Goal: Task Accomplishment & Management: Complete application form

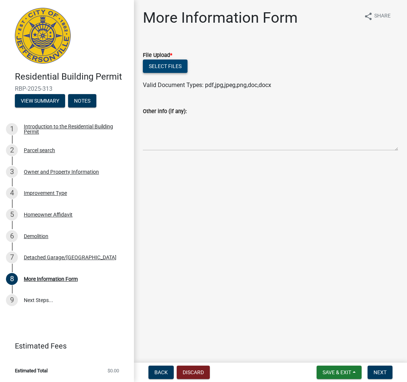
click at [168, 66] on button "Select files" at bounding box center [165, 66] width 45 height 13
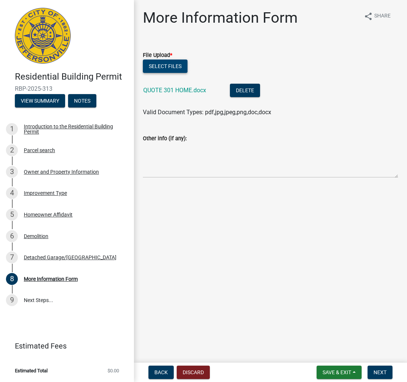
click at [174, 64] on button "Select files" at bounding box center [165, 66] width 45 height 13
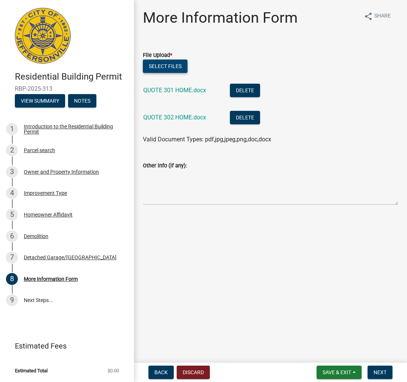
click at [175, 67] on button "Select files" at bounding box center [165, 66] width 45 height 13
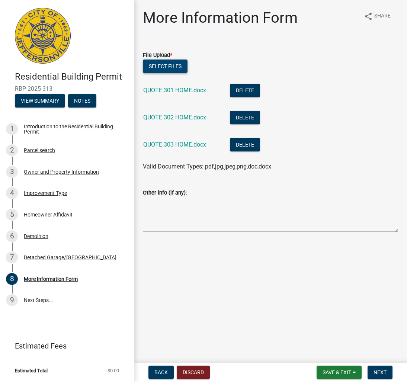
click at [169, 62] on button "Select files" at bounding box center [165, 66] width 45 height 13
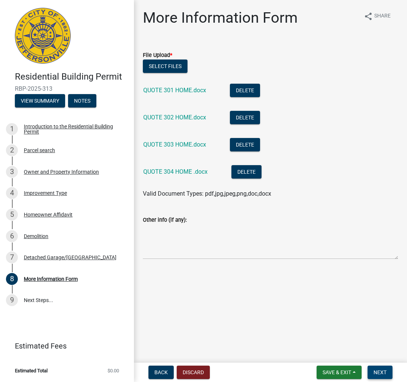
click at [381, 371] on span "Next" at bounding box center [380, 373] width 13 height 6
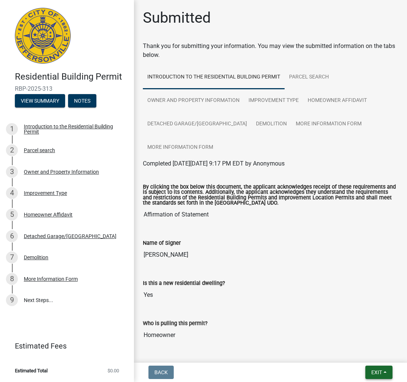
click at [377, 372] on span "Exit" at bounding box center [377, 373] width 11 height 6
click at [356, 353] on button "Save & Exit" at bounding box center [364, 353] width 60 height 18
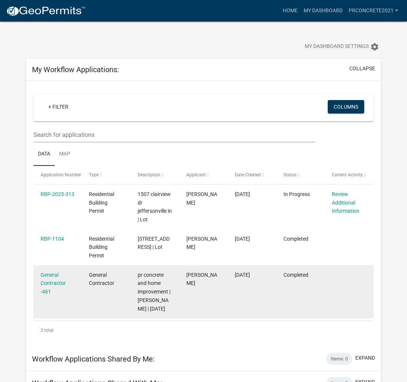
click at [211, 301] on datatable-body-cell "[PERSON_NAME]" at bounding box center [203, 292] width 49 height 53
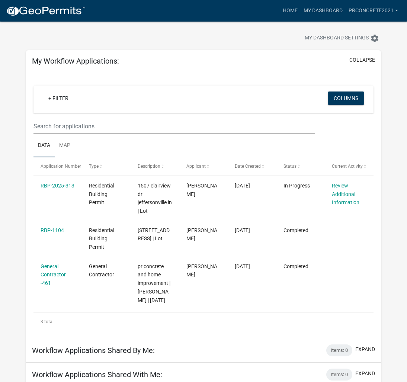
scroll to position [8, 0]
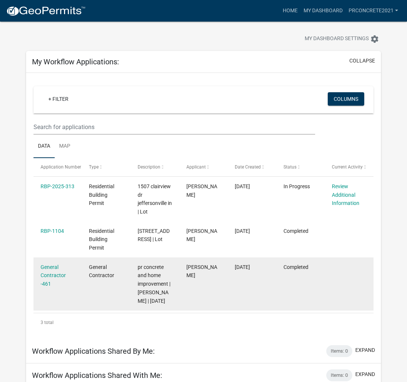
click at [48, 286] on div "General Contractor -461" at bounding box center [58, 275] width 34 height 25
click at [54, 288] on link "General Contractor -461" at bounding box center [53, 275] width 25 height 23
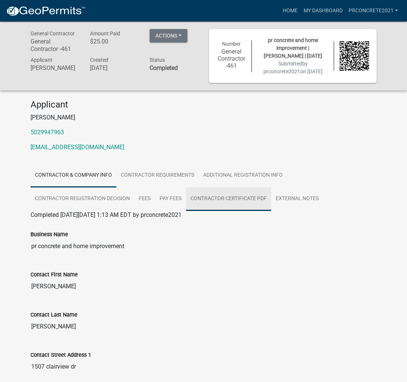
click at [210, 197] on link "Contractor Certificate PDF" at bounding box center [228, 199] width 85 height 24
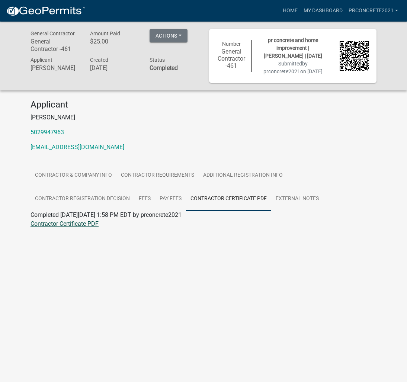
click at [74, 225] on link "Contractor Certificate PDF" at bounding box center [65, 223] width 68 height 7
click at [85, 225] on link "Contractor Certificate PDF" at bounding box center [65, 223] width 68 height 7
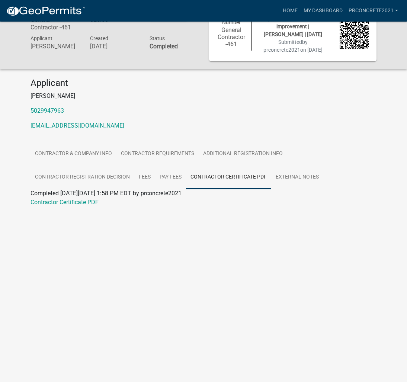
scroll to position [22, 0]
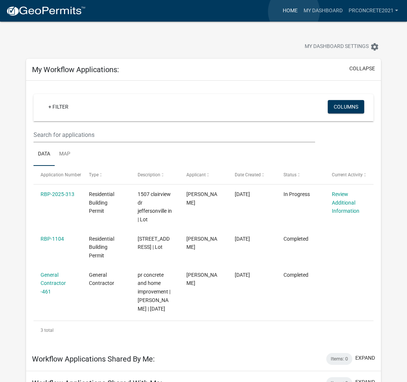
click at [294, 12] on link "Home" at bounding box center [290, 11] width 21 height 14
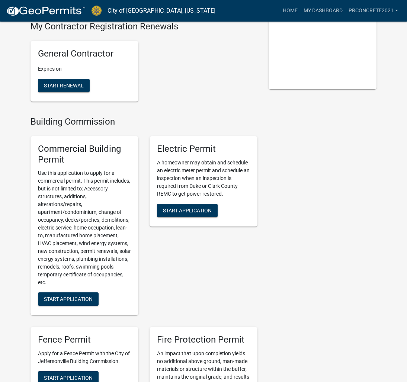
scroll to position [175, 0]
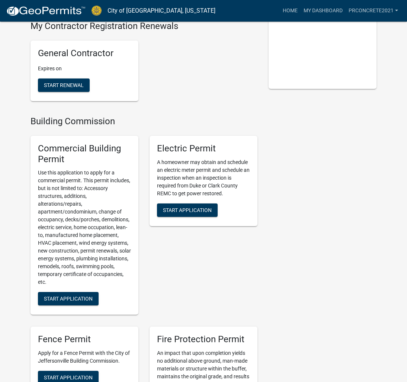
click at [93, 116] on div "My Contractor Registration Renewals General Contractor Expires on Start Renewal" at bounding box center [144, 68] width 238 height 95
click at [62, 88] on span "Start Renewal" at bounding box center [64, 85] width 40 height 6
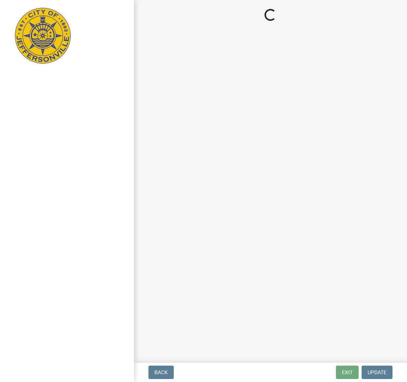
select select "in"
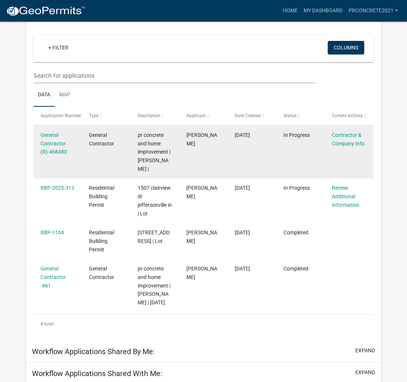
scroll to position [67, 0]
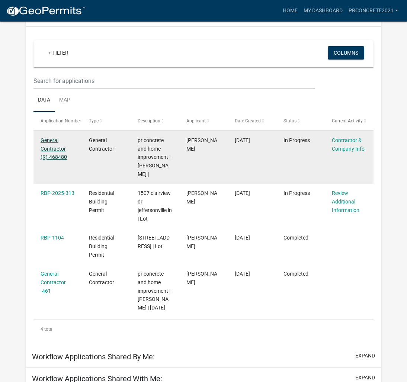
click at [57, 151] on link "General Contractor (R)-468480" at bounding box center [54, 148] width 26 height 23
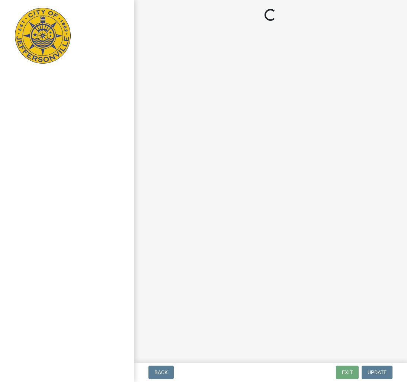
select select "in"
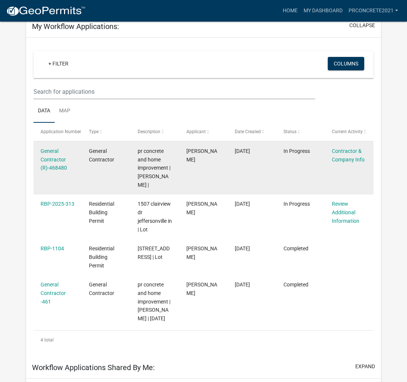
scroll to position [58, 0]
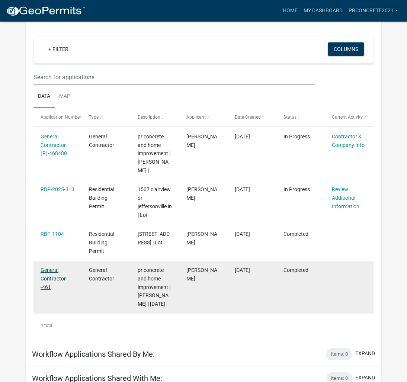
click at [55, 283] on link "General Contractor -461" at bounding box center [53, 278] width 25 height 23
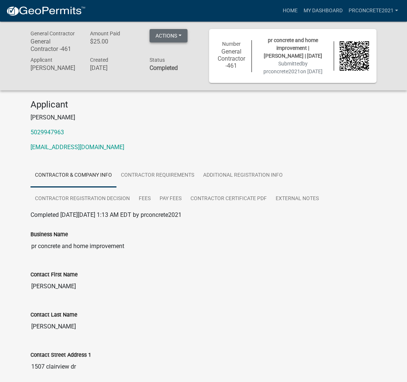
click at [165, 38] on button "Actions" at bounding box center [169, 35] width 38 height 13
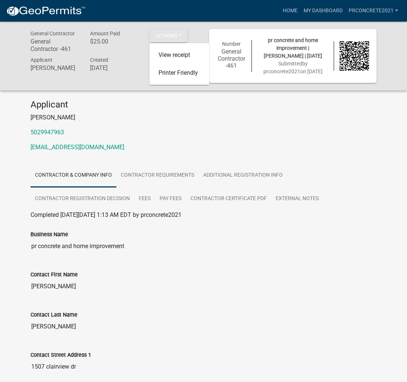
click at [161, 100] on h4 "Applicant" at bounding box center [204, 104] width 346 height 11
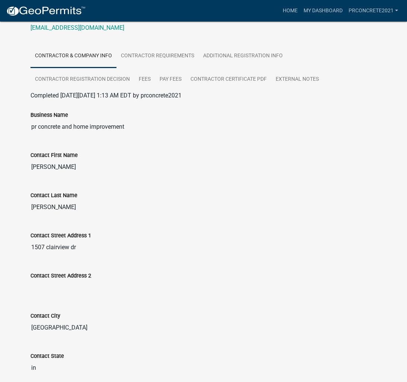
scroll to position [126, 0]
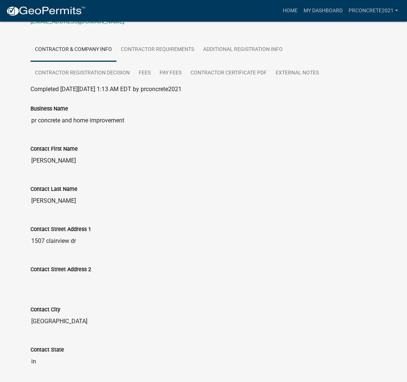
click at [83, 48] on link "Contractor & Company Info" at bounding box center [74, 50] width 86 height 24
click at [87, 71] on link "Contractor Registration Decision" at bounding box center [83, 73] width 104 height 24
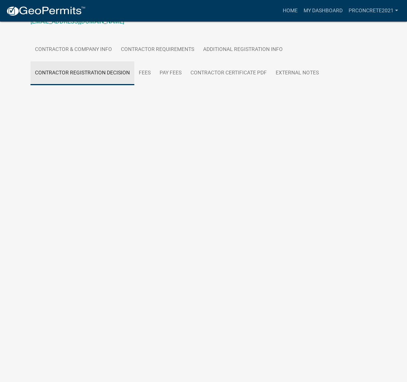
scroll to position [65, 0]
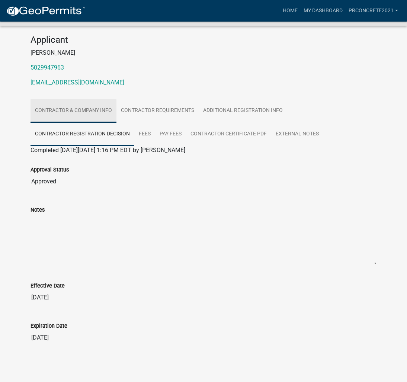
click at [89, 108] on link "Contractor & Company Info" at bounding box center [74, 111] width 86 height 24
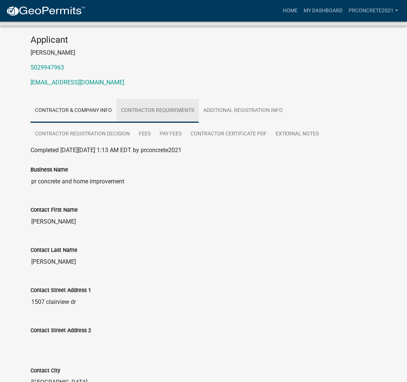
click at [147, 110] on link "Contractor Requirements" at bounding box center [158, 111] width 82 height 24
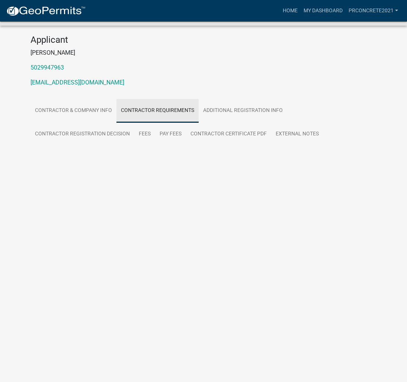
scroll to position [22, 0]
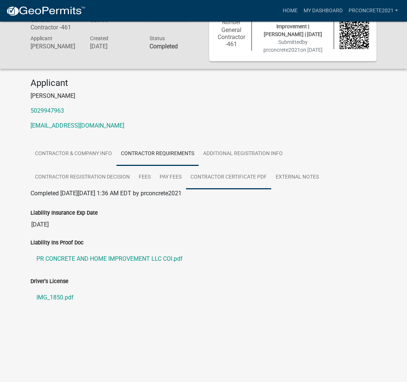
click at [229, 176] on link "Contractor Certificate PDF" at bounding box center [228, 178] width 85 height 24
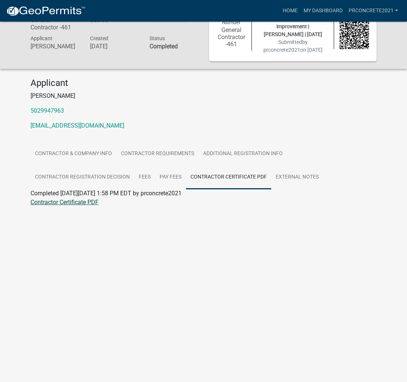
click at [86, 201] on link "Contractor Certificate PDF" at bounding box center [65, 202] width 68 height 7
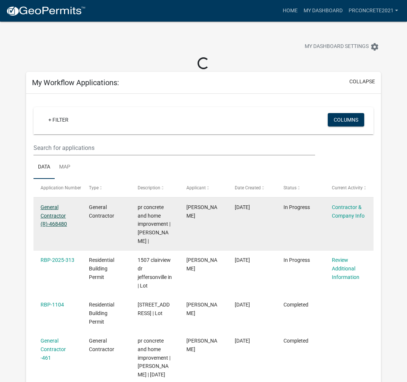
click at [59, 217] on link "General Contractor (R)-468480" at bounding box center [54, 215] width 26 height 23
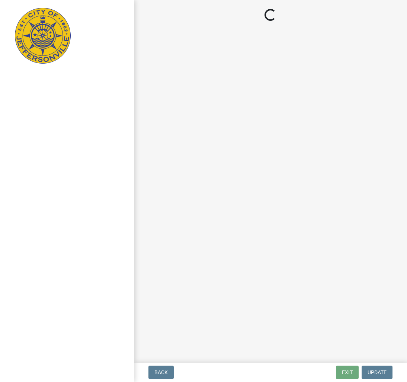
select select "in"
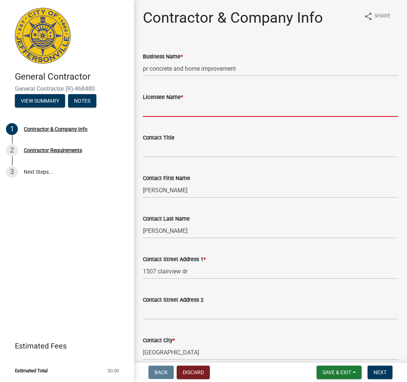
click at [177, 111] on input "Licensee Name *" at bounding box center [270, 109] width 255 height 15
type input "GENERAL"
click at [183, 97] on label "Licensee Name *" at bounding box center [163, 97] width 40 height 5
click at [183, 102] on input "GENERAL" at bounding box center [270, 109] width 255 height 15
click at [183, 96] on span "*" at bounding box center [182, 97] width 2 height 6
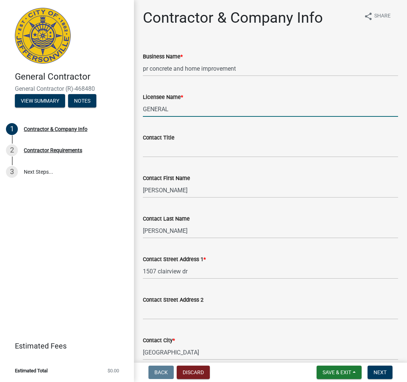
click at [184, 102] on input "GENERAL" at bounding box center [270, 109] width 255 height 15
click at [183, 96] on span "*" at bounding box center [182, 97] width 2 height 6
click at [184, 102] on input "GENERAL" at bounding box center [270, 109] width 255 height 15
click at [183, 96] on span "*" at bounding box center [182, 97] width 2 height 6
click at [184, 102] on input "GENERAL" at bounding box center [270, 109] width 255 height 15
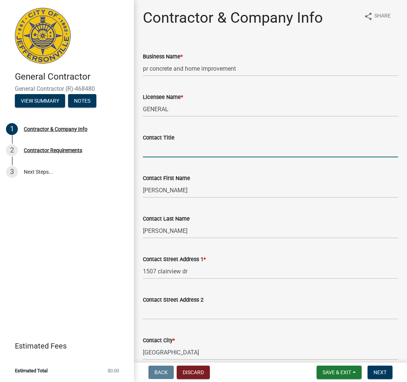
click at [172, 151] on input "Contact Title" at bounding box center [270, 149] width 255 height 15
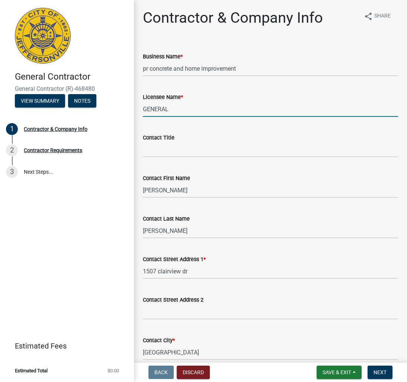
click at [172, 110] on input "GENERAL" at bounding box center [270, 109] width 255 height 15
click at [252, 72] on input "pr concrete and home improvement" at bounding box center [270, 68] width 255 height 15
click at [180, 110] on input "GENERAL" at bounding box center [270, 109] width 255 height 15
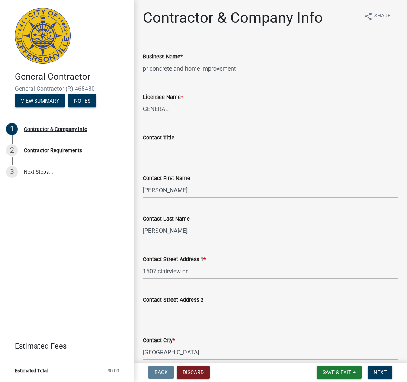
click at [166, 151] on input "Contact Title" at bounding box center [270, 149] width 255 height 15
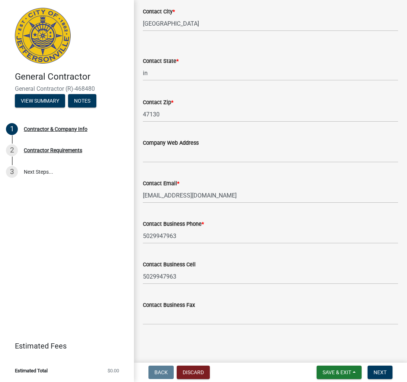
scroll to position [329, 0]
type input "OWNER"
click at [175, 158] on input "Company Web Address" at bounding box center [270, 154] width 255 height 15
type input "P"
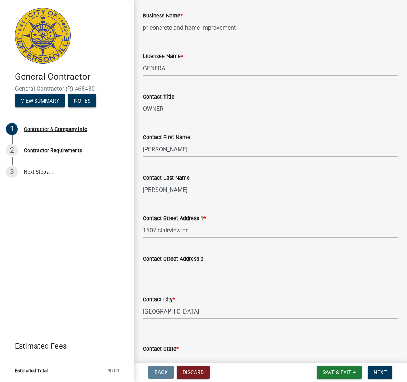
scroll to position [48, 0]
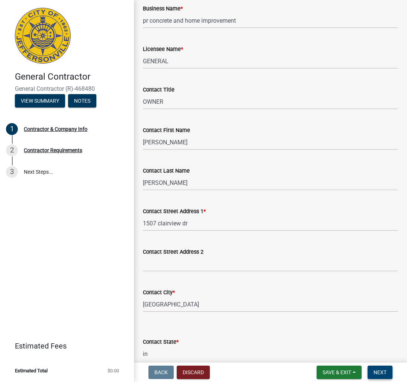
type input "[DOMAIN_NAME]"
click at [379, 374] on span "Next" at bounding box center [380, 373] width 13 height 6
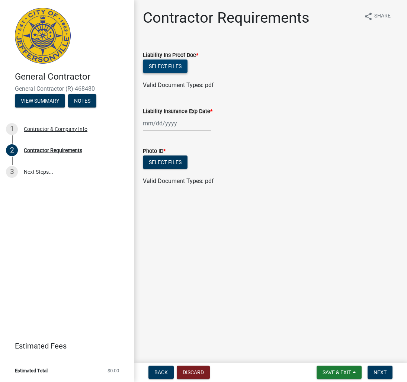
click at [166, 65] on button "Select files" at bounding box center [165, 66] width 45 height 13
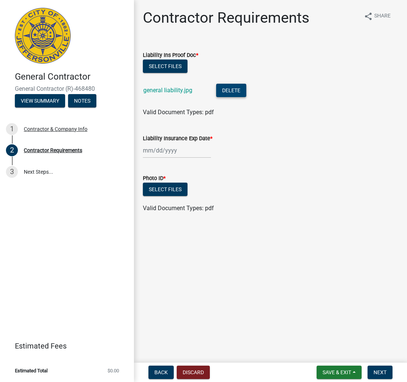
click at [229, 92] on button "Delete" at bounding box center [231, 90] width 30 height 13
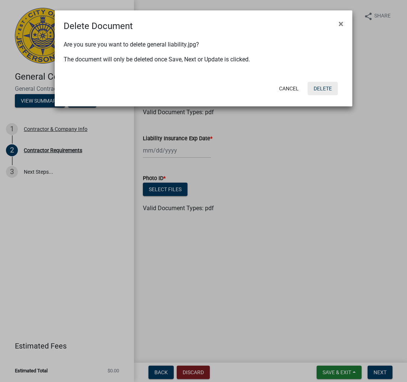
click at [327, 88] on button "Delete" at bounding box center [323, 88] width 30 height 13
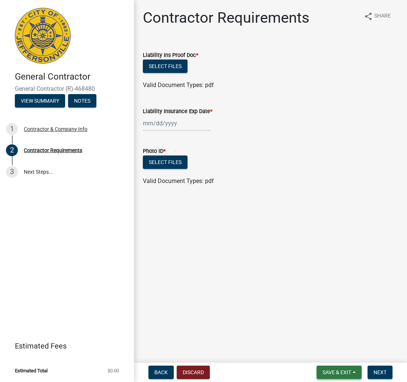
click at [343, 374] on span "Save & Exit" at bounding box center [337, 373] width 29 height 6
click at [328, 353] on button "Save & Exit" at bounding box center [332, 353] width 60 height 18
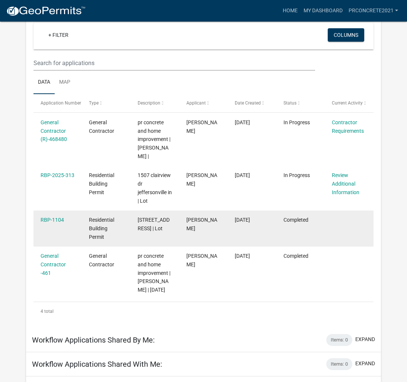
scroll to position [44, 0]
